Goal: Task Accomplishment & Management: Manage account settings

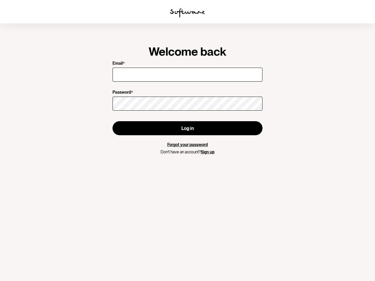
click at [187, 13] on img at bounding box center [187, 12] width 35 height 9
